Goal: Task Accomplishment & Management: Manage account settings

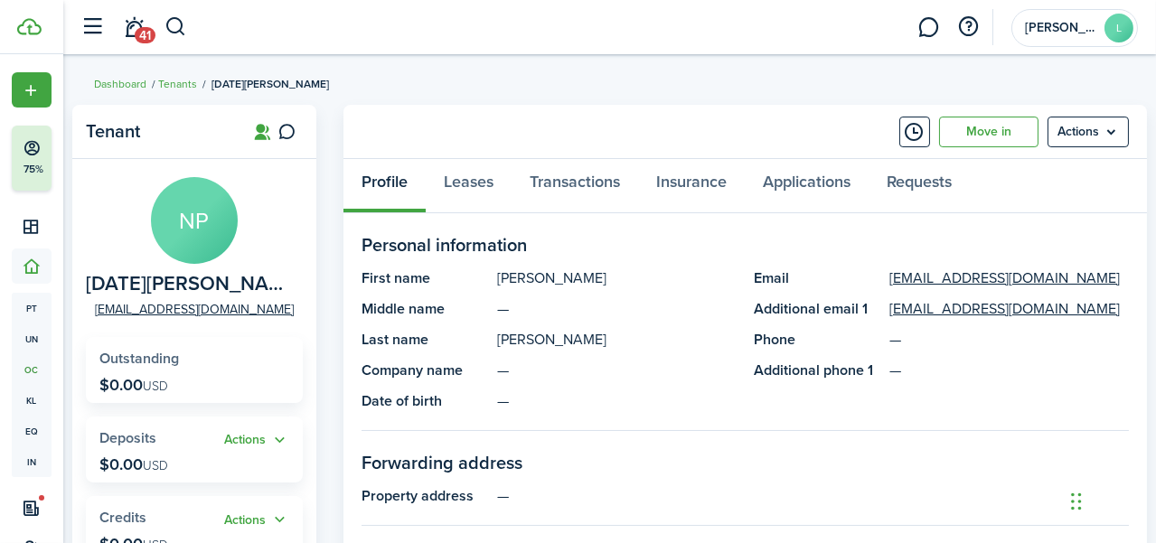
scroll to position [358, 0]
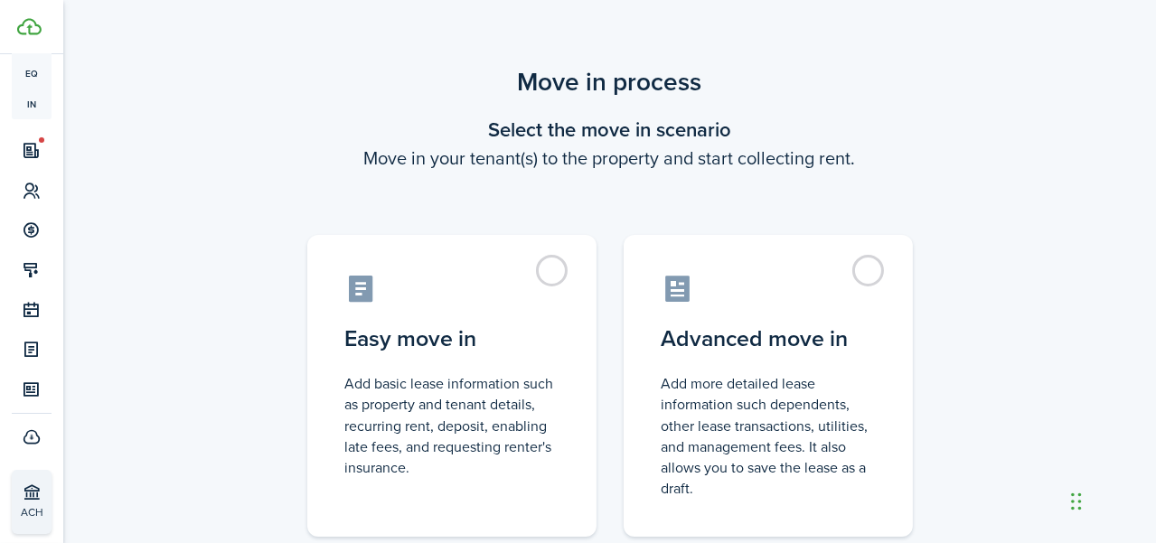
click at [1007, 139] on div "Move in process Select the move in scenario Move in your tenant(s) to the prope…" at bounding box center [609, 342] width 1092 height 576
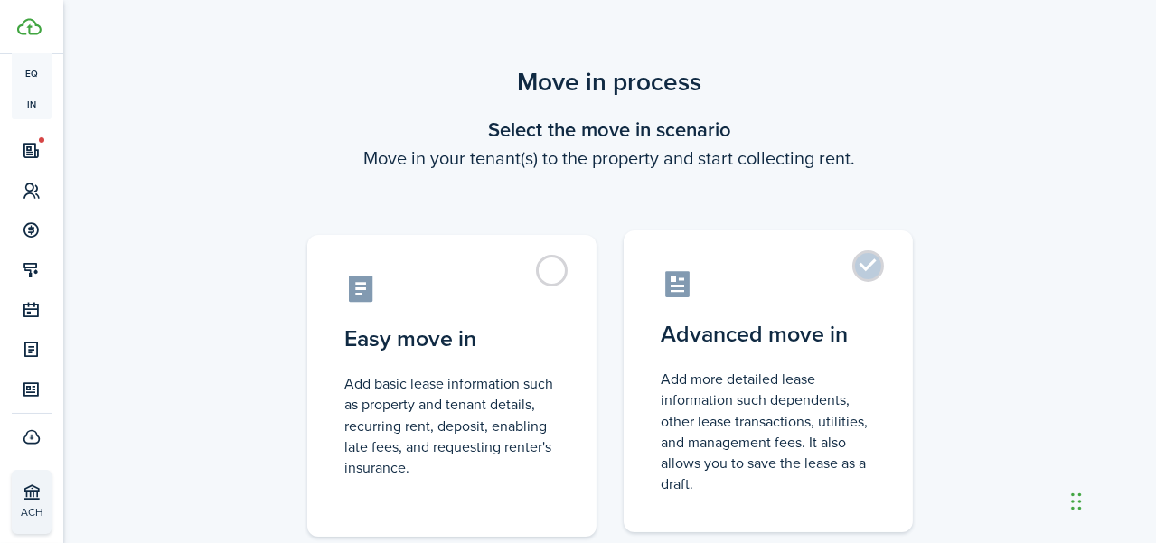
click at [847, 305] on label "Advanced move in Add more detailed lease information such dependents, other lea…" at bounding box center [767, 381] width 289 height 302
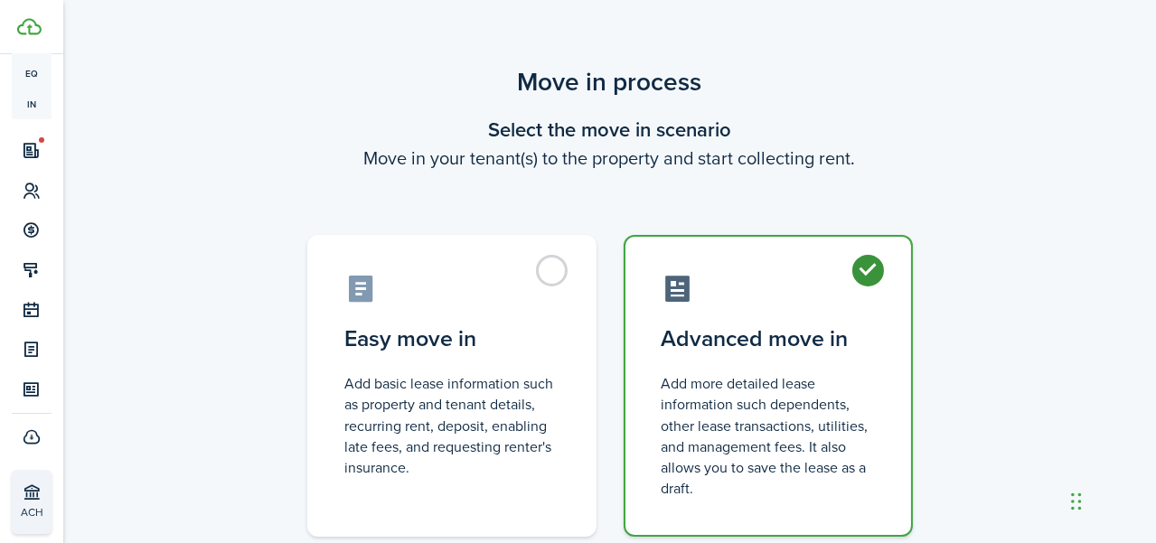
radio input "true"
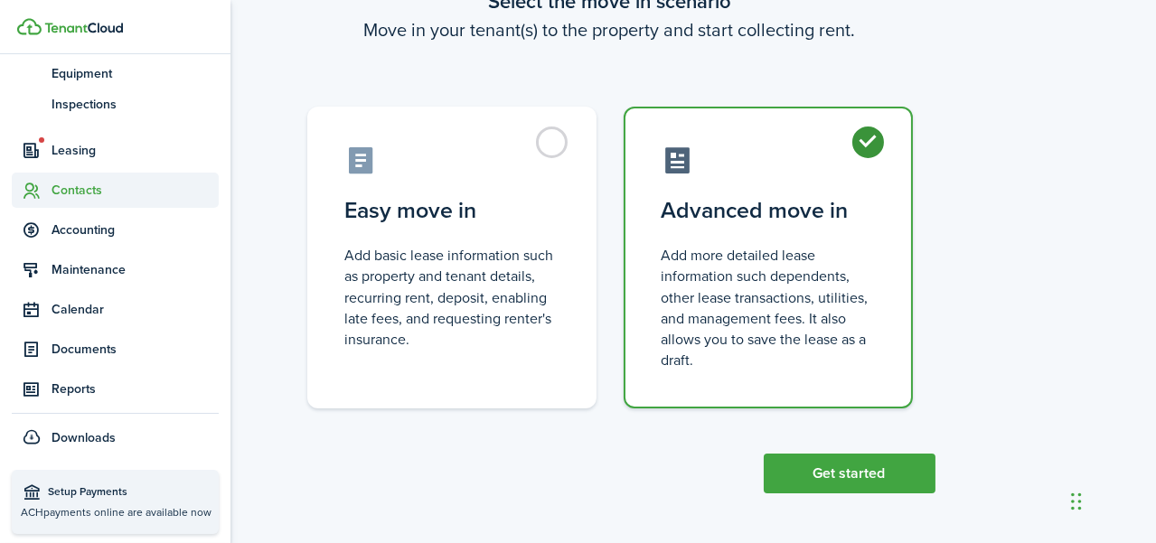
click at [27, 195] on icon at bounding box center [32, 191] width 19 height 18
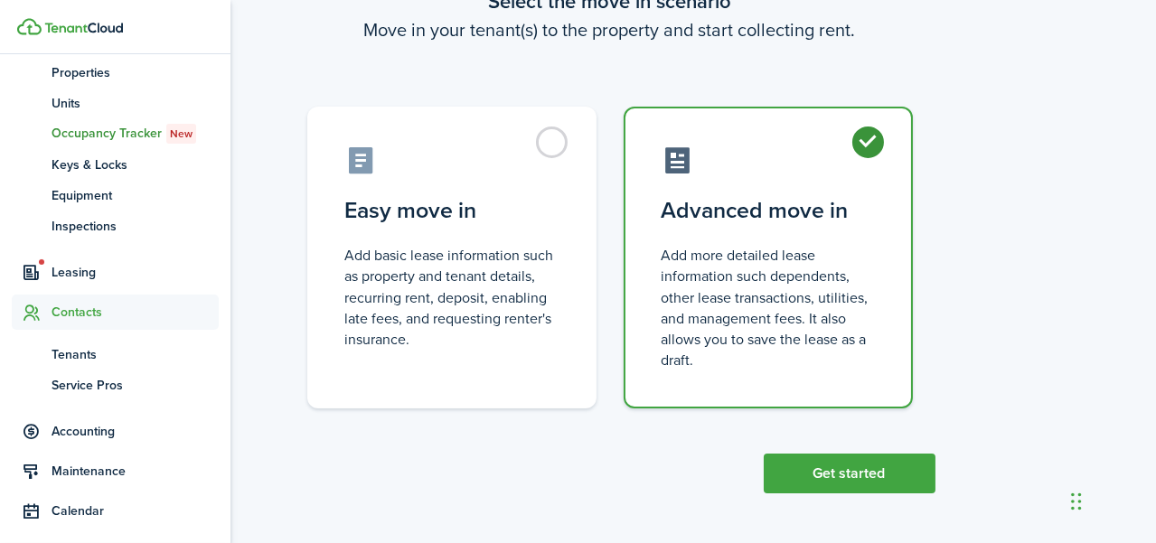
scroll to position [235, 0]
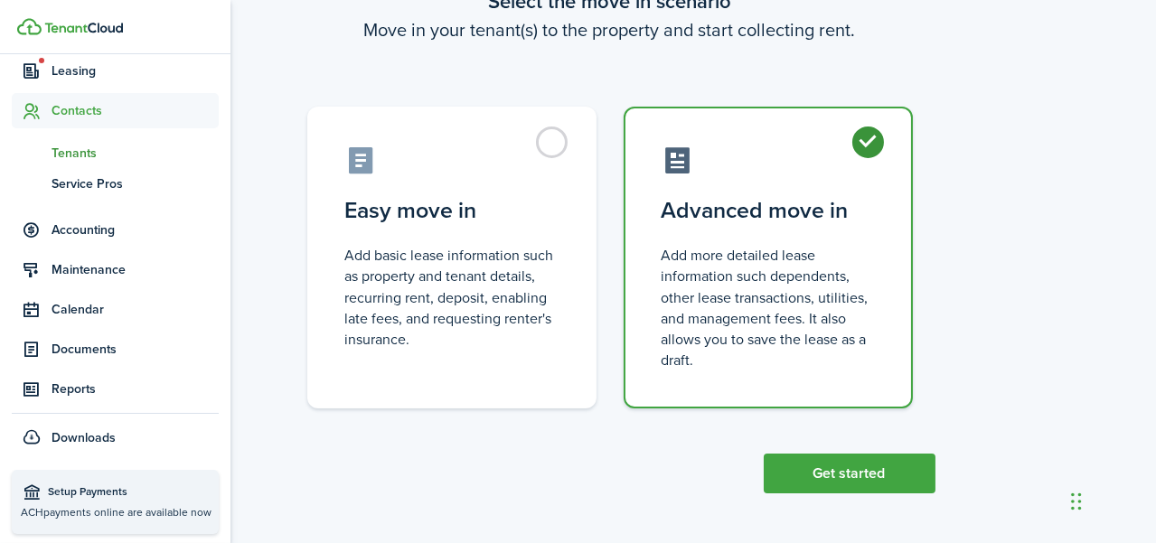
click at [90, 147] on span "Tenants" at bounding box center [135, 153] width 167 height 19
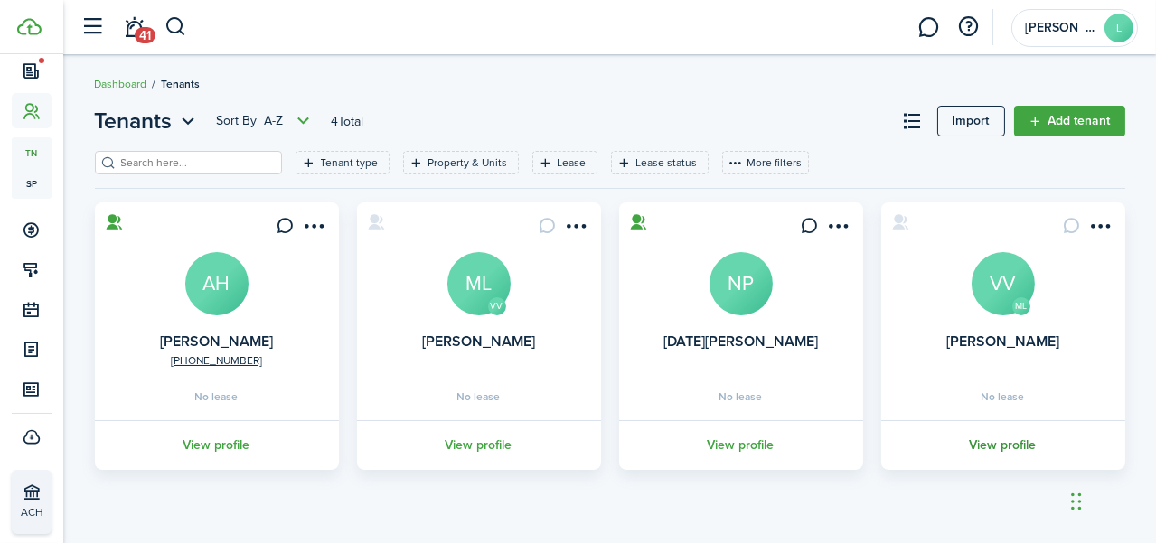
click at [1035, 448] on link "View profile" at bounding box center [1002, 445] width 249 height 50
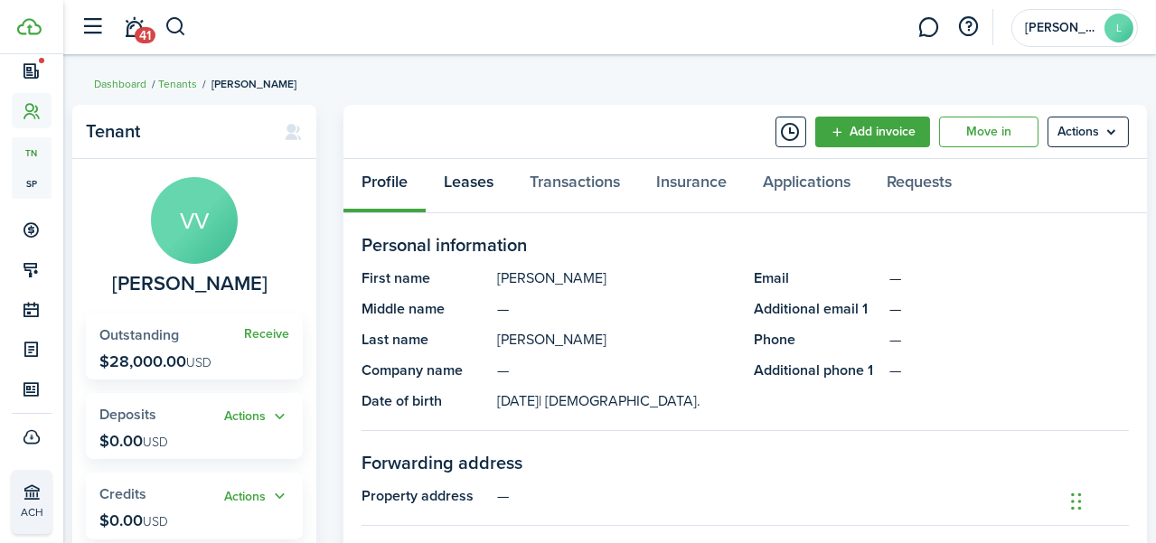
click at [493, 180] on link "Leases" at bounding box center [469, 186] width 86 height 54
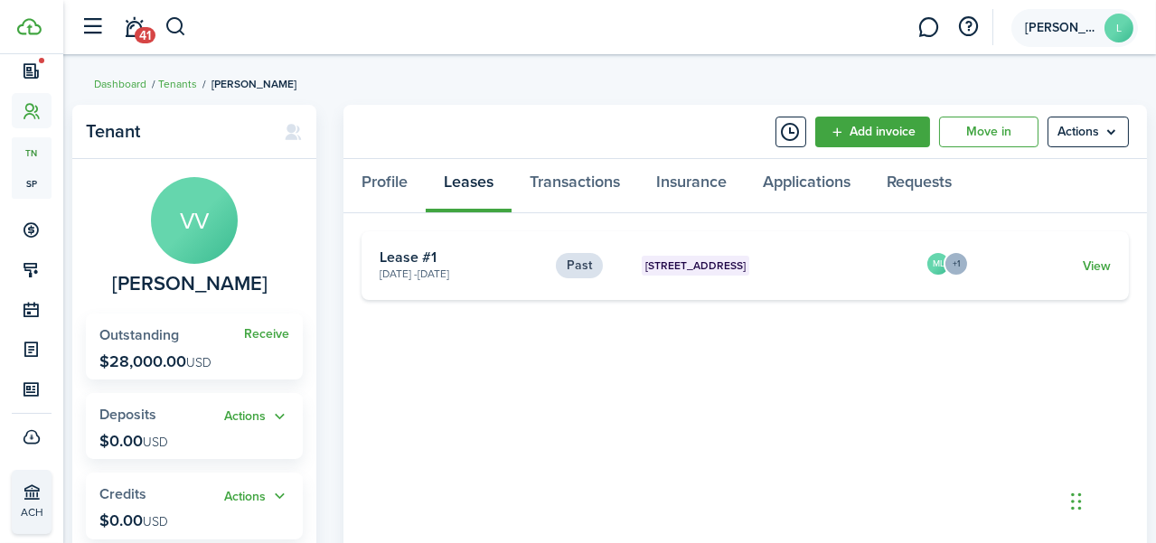
click at [1056, 28] on span "[PERSON_NAME]" at bounding box center [1061, 28] width 72 height 13
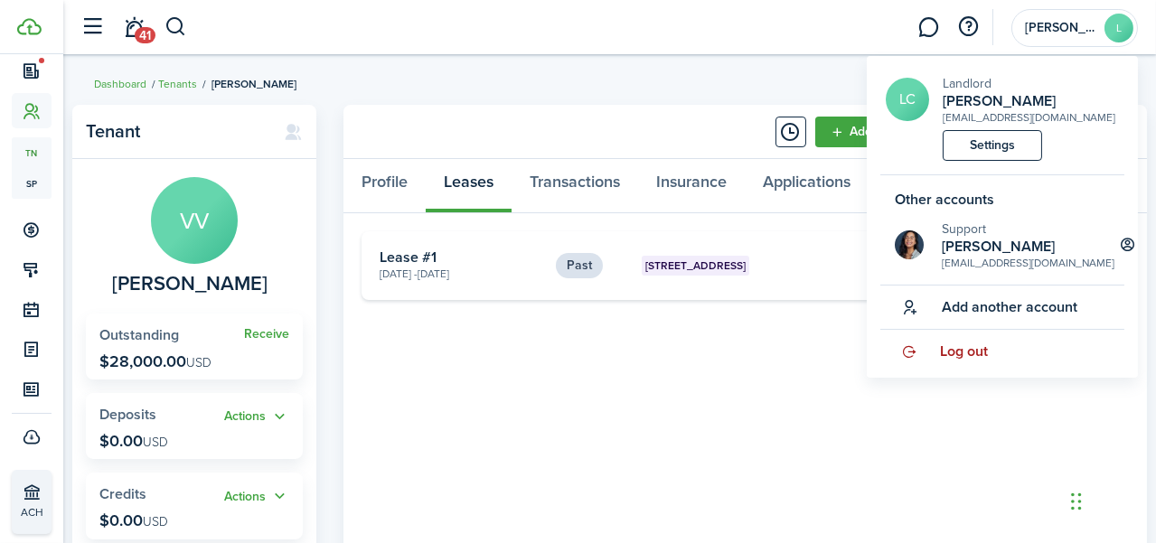
click at [923, 353] on link "Log out" at bounding box center [1002, 351] width 244 height 43
